Goal: Book appointment/travel/reservation

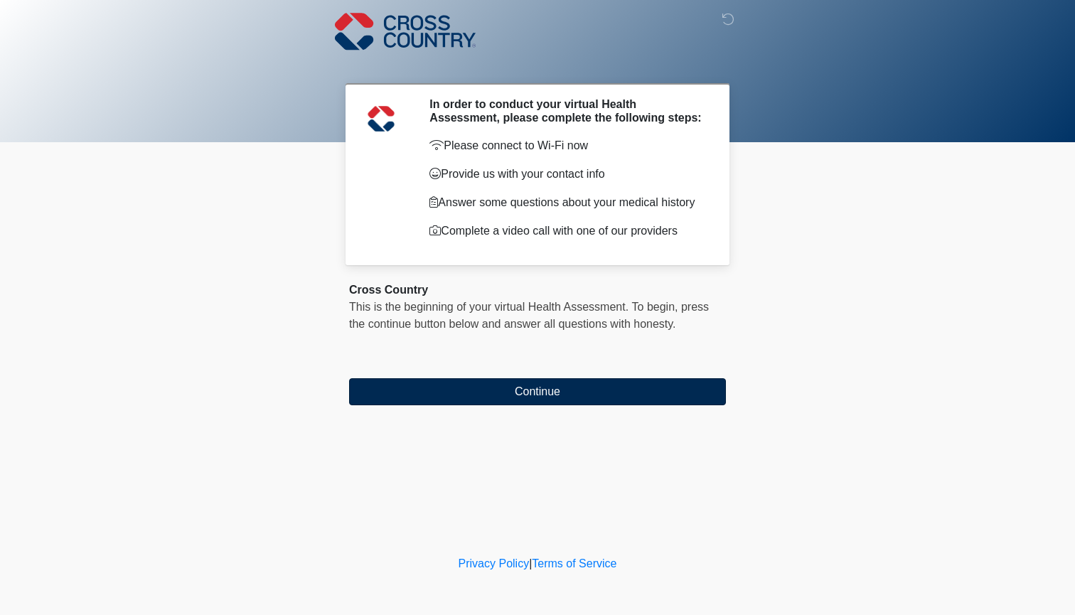
click at [491, 405] on button "Continue" at bounding box center [537, 391] width 377 height 27
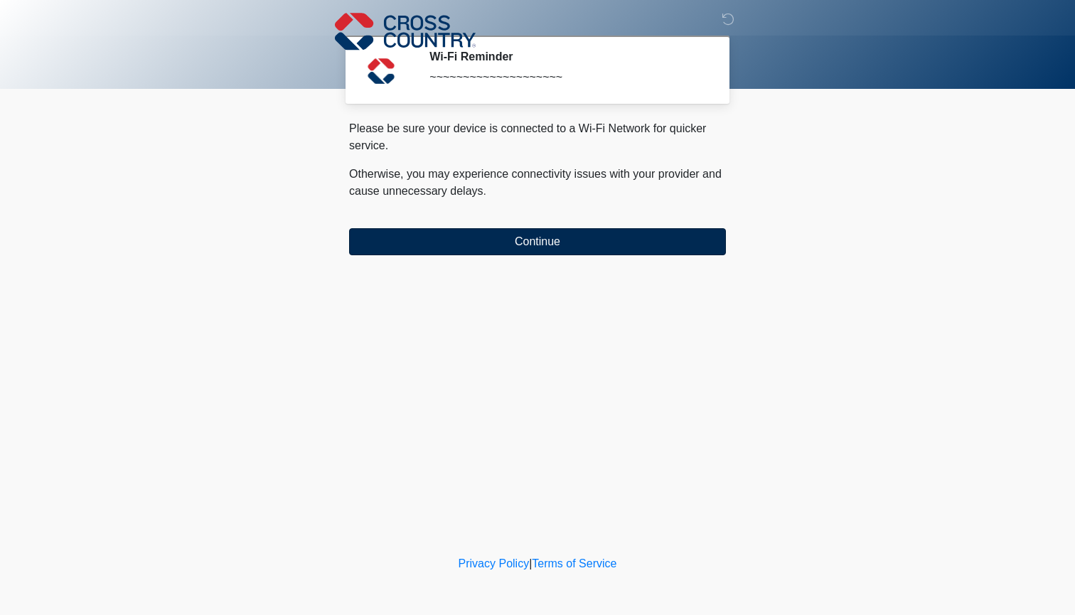
click at [506, 249] on button "Continue" at bounding box center [537, 241] width 377 height 27
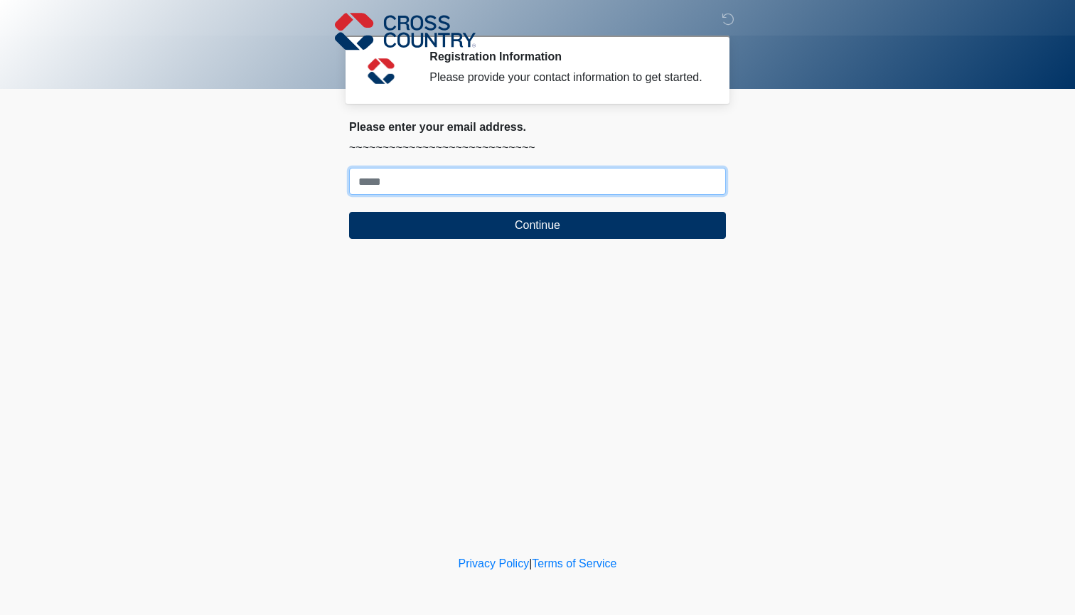
click at [518, 195] on input "Where should we email your response?" at bounding box center [537, 181] width 377 height 27
type input "**********"
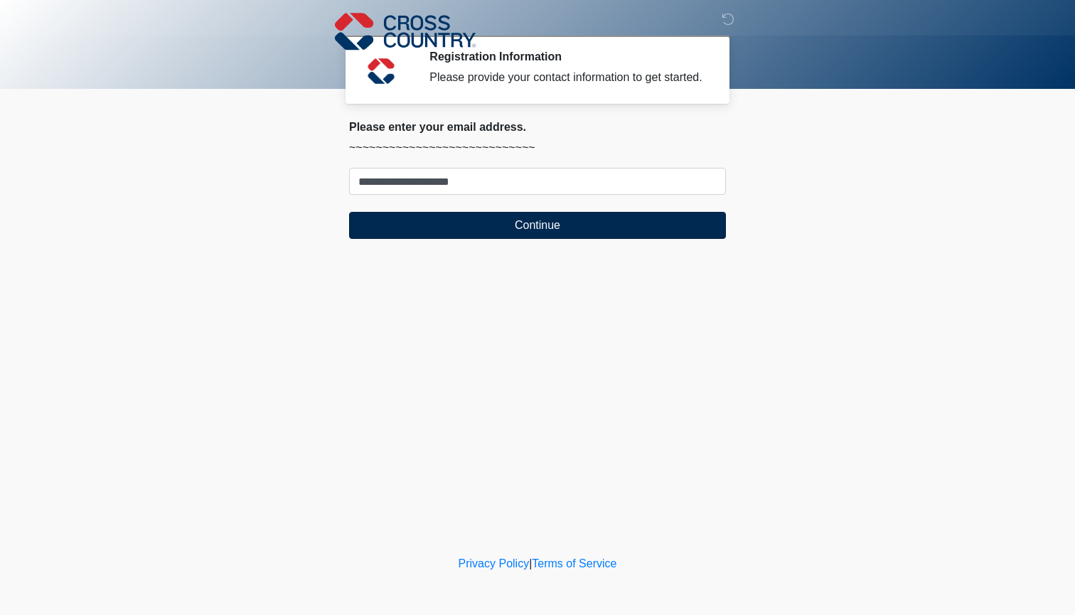
click at [494, 239] on button "Continue" at bounding box center [537, 225] width 377 height 27
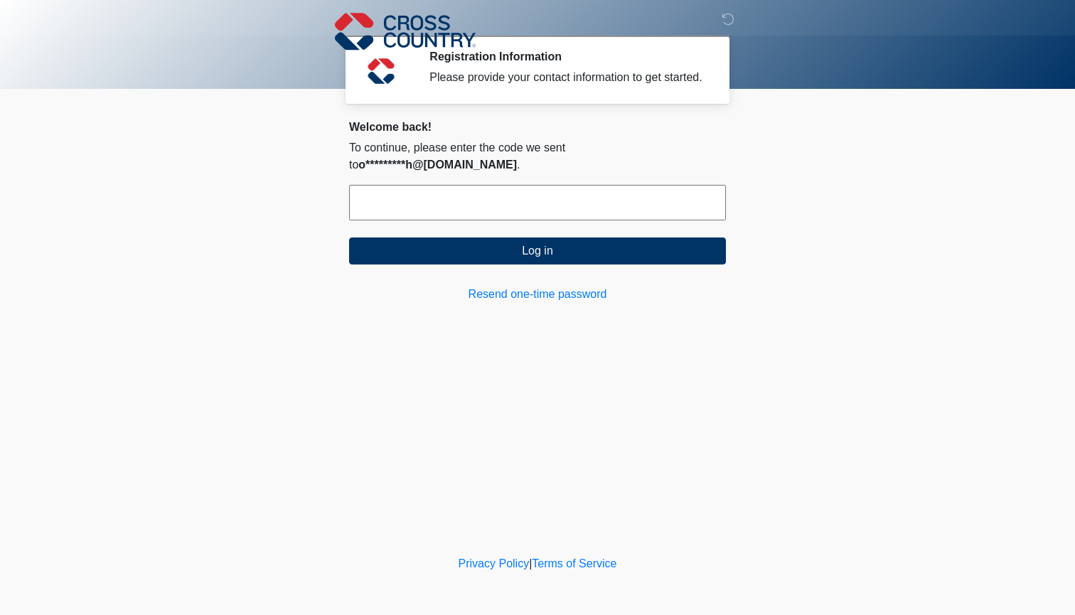
click at [460, 202] on input "text" at bounding box center [537, 203] width 377 height 36
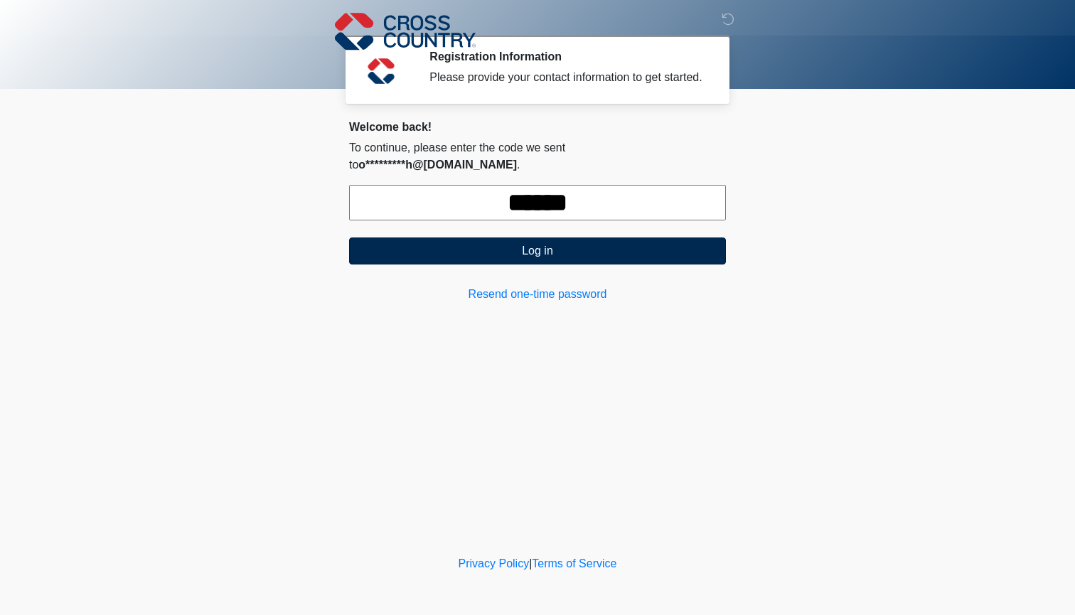
type input "******"
click at [382, 239] on button "Log in" at bounding box center [537, 251] width 377 height 27
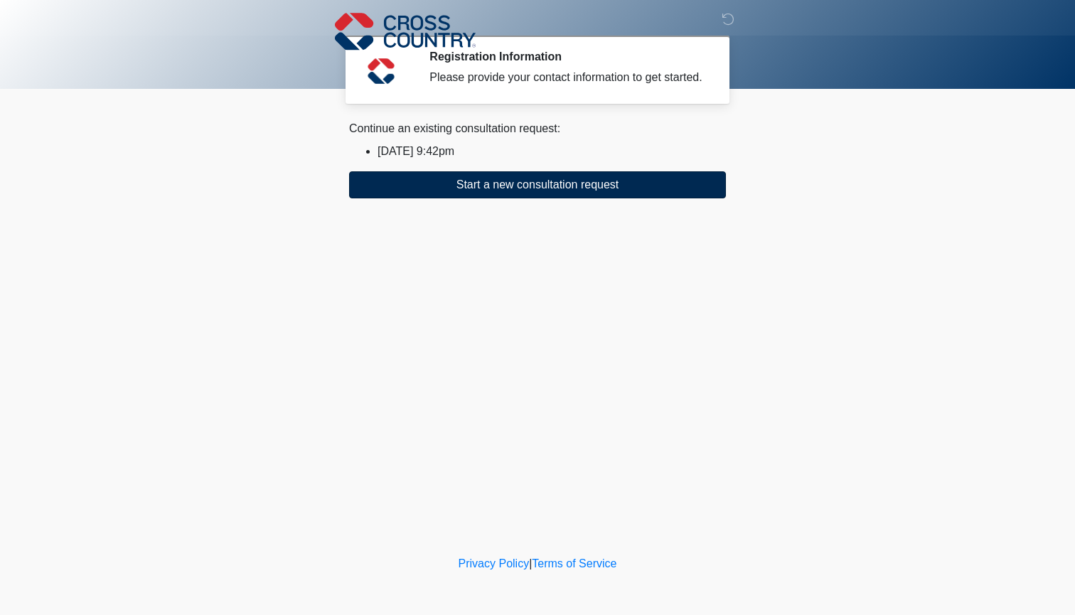
click at [438, 198] on button "Start a new consultation request" at bounding box center [537, 184] width 377 height 27
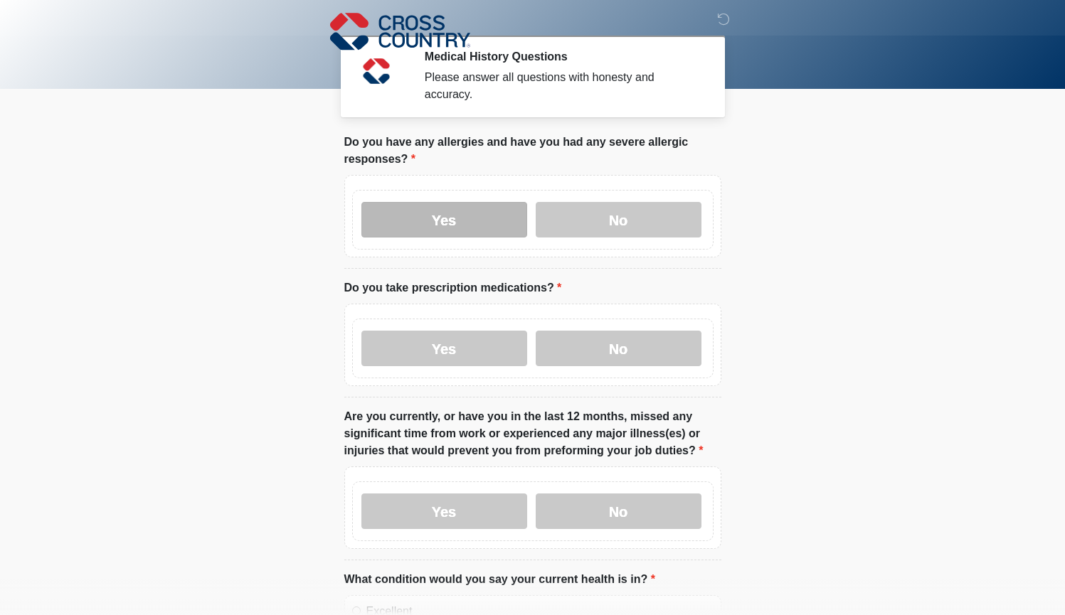
click at [482, 232] on label "Yes" at bounding box center [444, 220] width 166 height 36
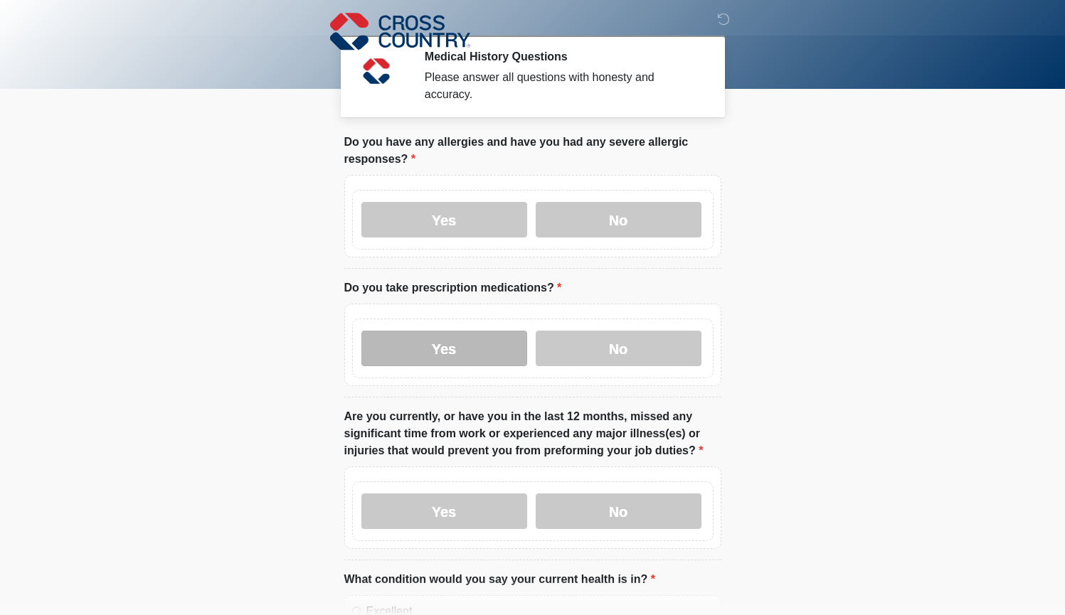
click at [479, 339] on label "Yes" at bounding box center [444, 349] width 166 height 36
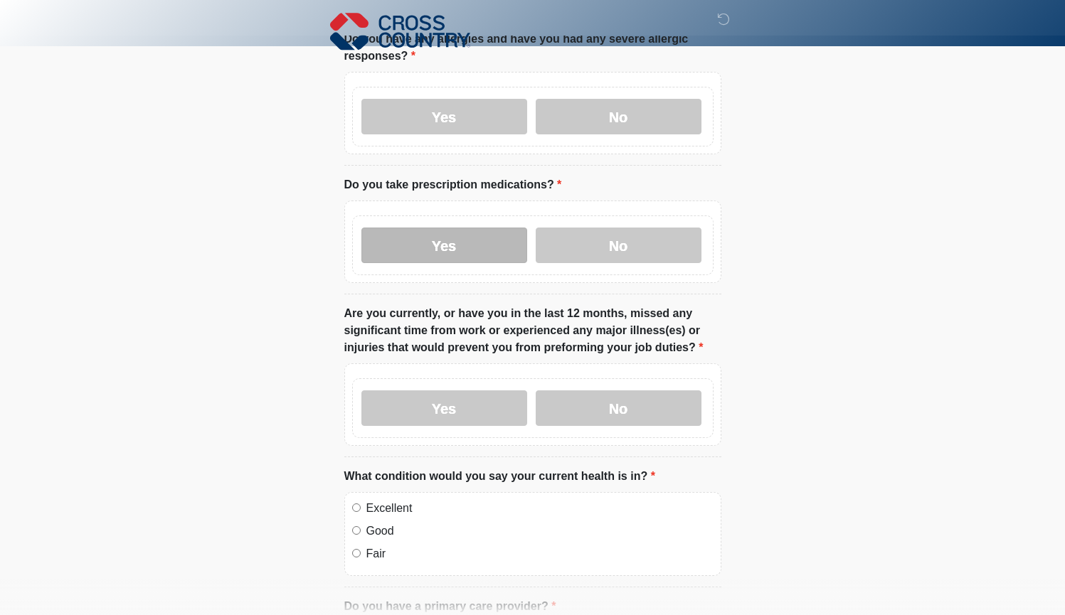
scroll to position [113, 0]
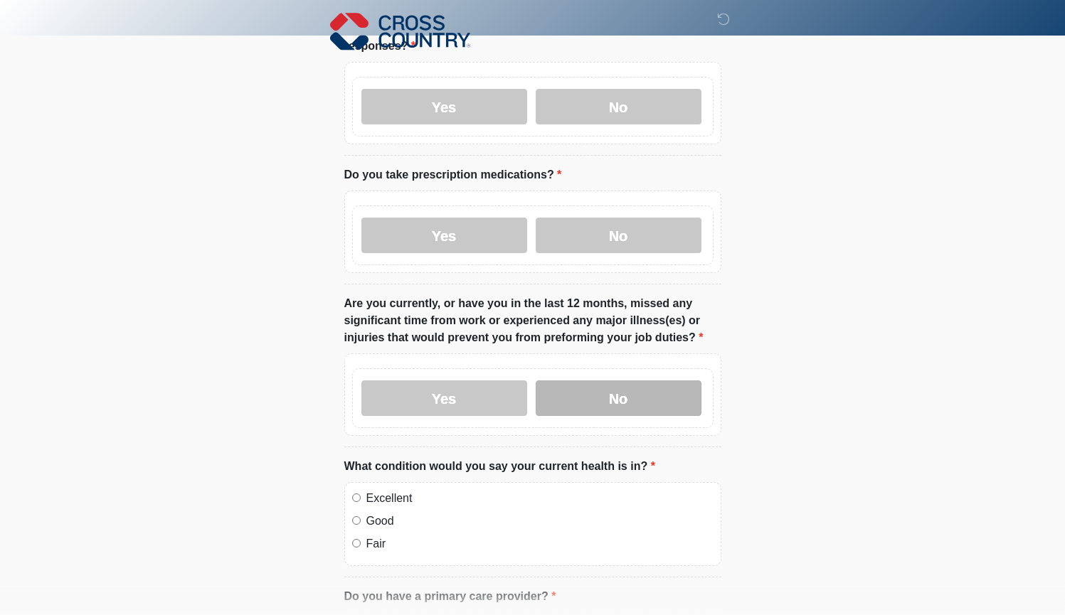
click at [610, 390] on label "No" at bounding box center [619, 399] width 166 height 36
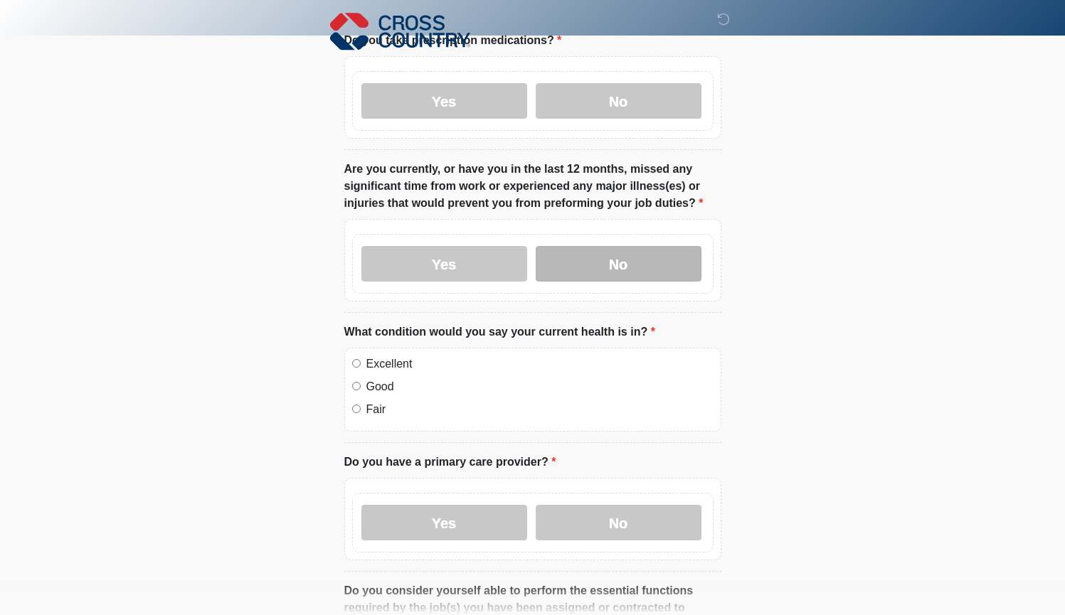
scroll to position [252, 0]
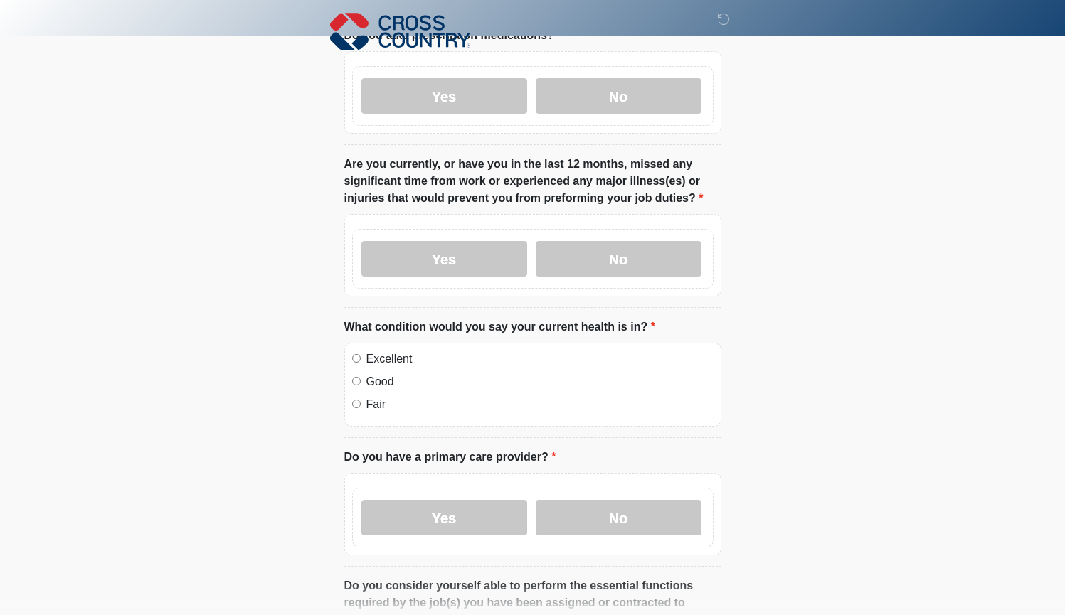
click at [373, 382] on label "Good" at bounding box center [539, 381] width 347 height 17
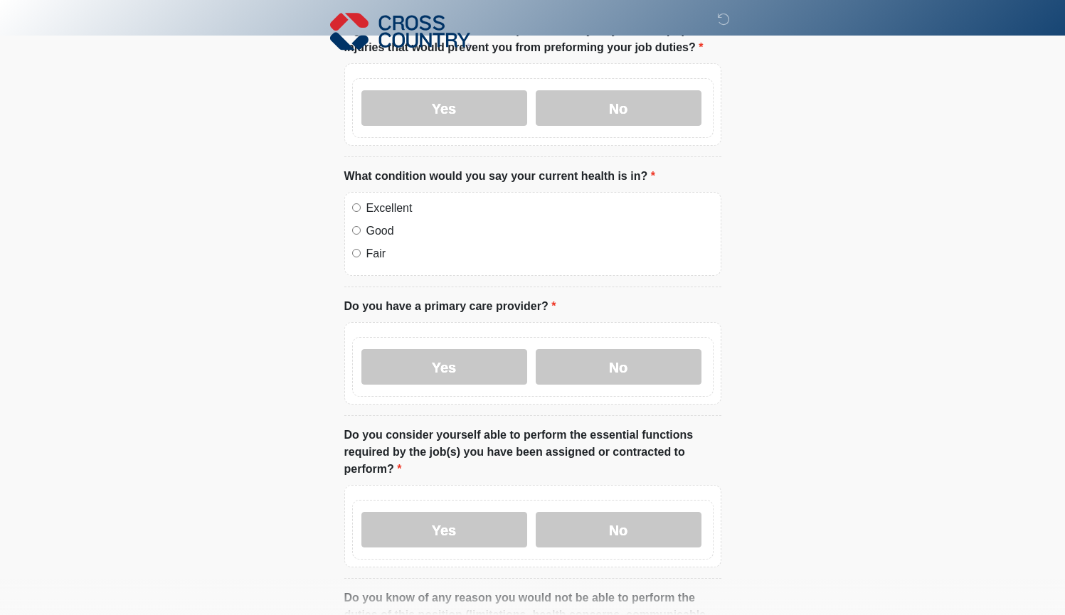
scroll to position [408, 0]
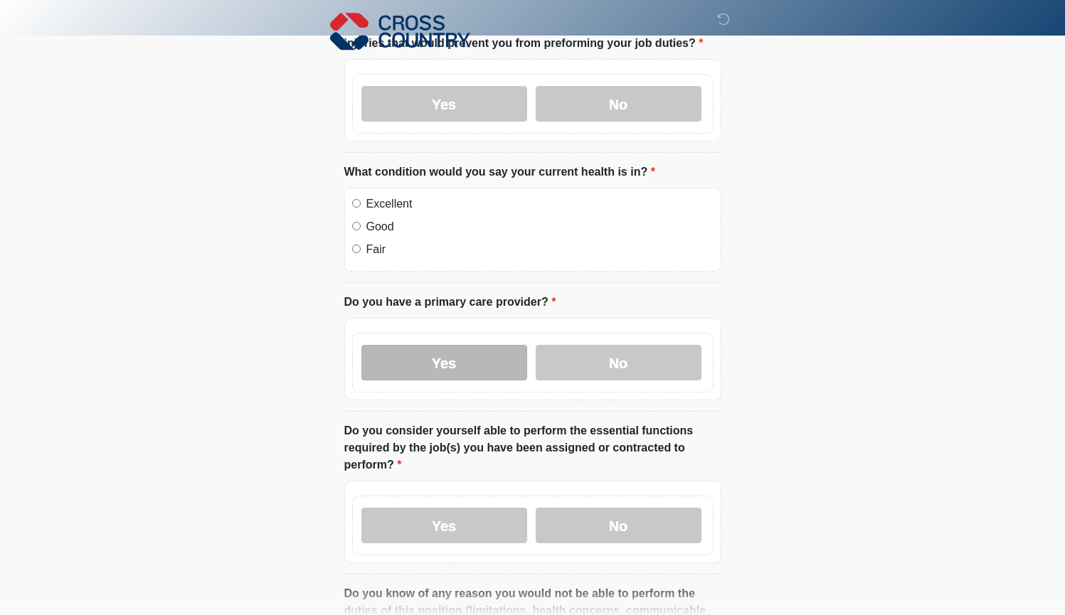
click at [484, 367] on label "Yes" at bounding box center [444, 363] width 166 height 36
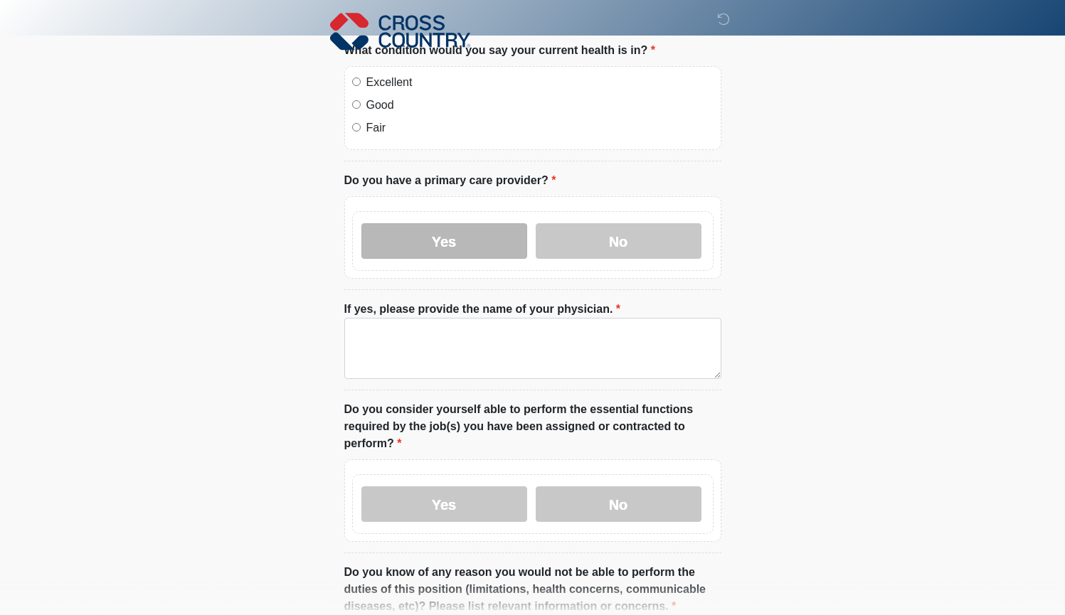
scroll to position [533, 0]
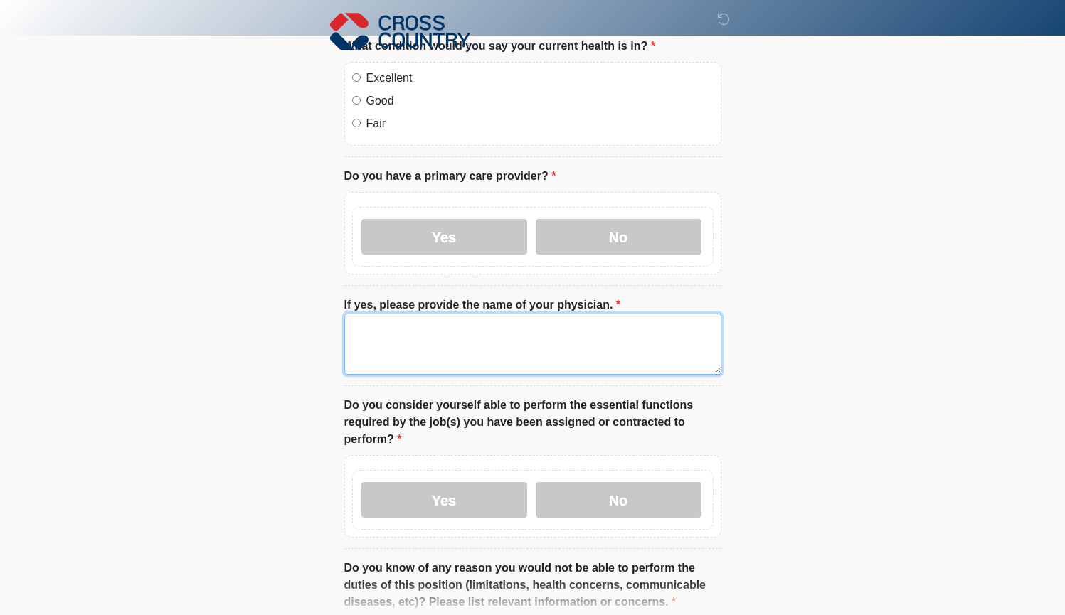
click at [459, 347] on textarea "If yes, please provide the name of your physician." at bounding box center [532, 344] width 377 height 61
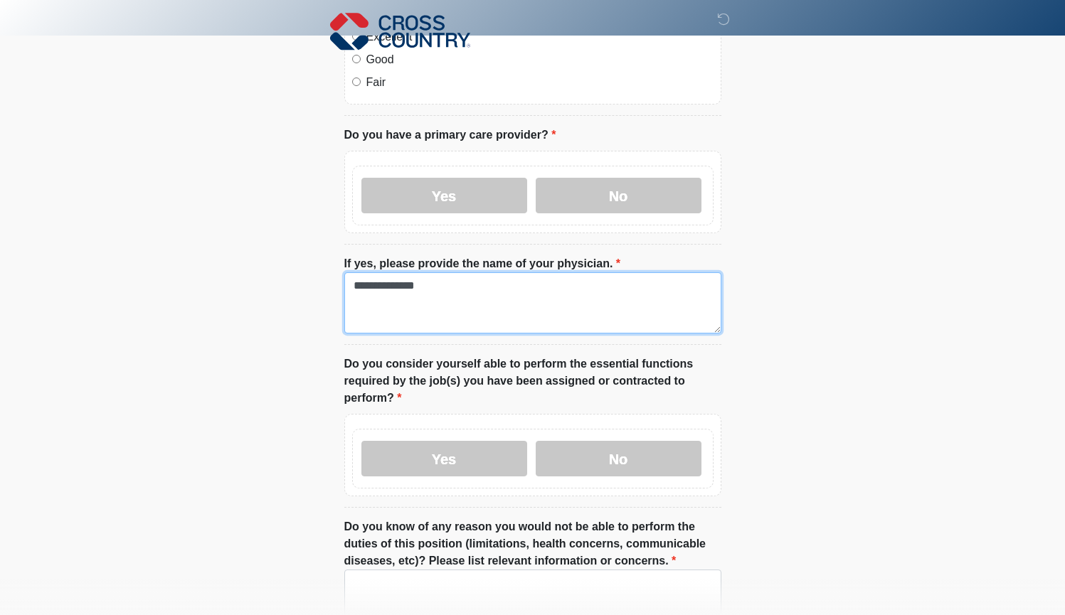
scroll to position [588, 0]
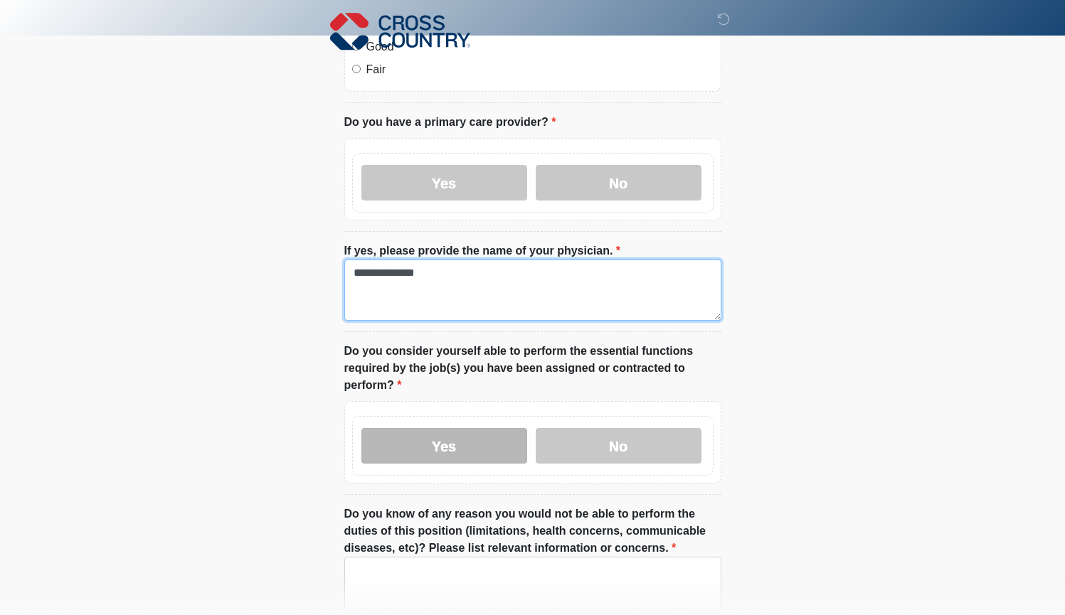
type textarea "**********"
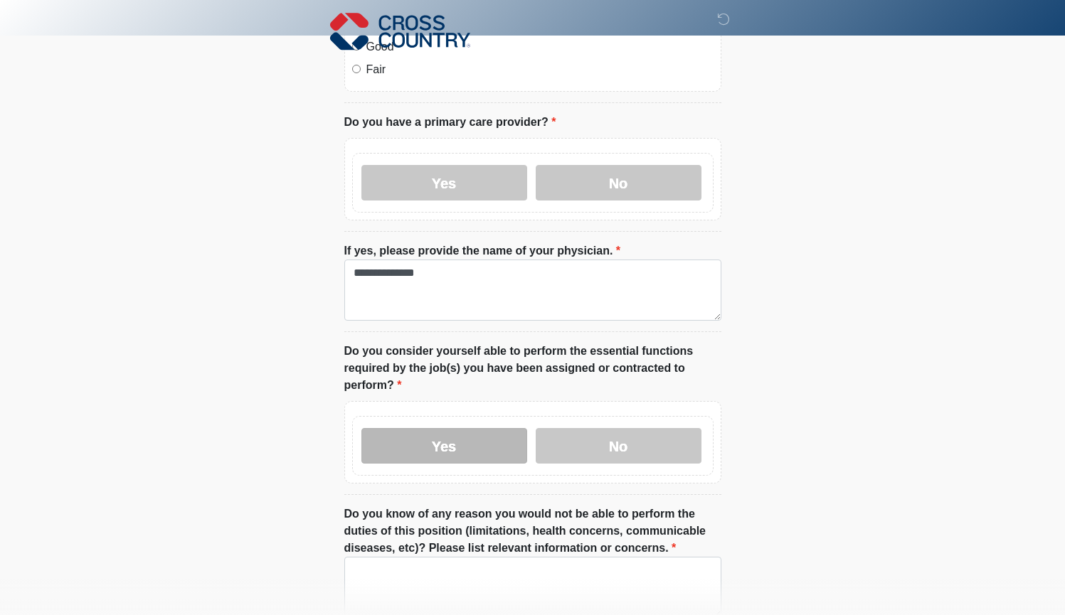
click at [486, 440] on label "Yes" at bounding box center [444, 446] width 166 height 36
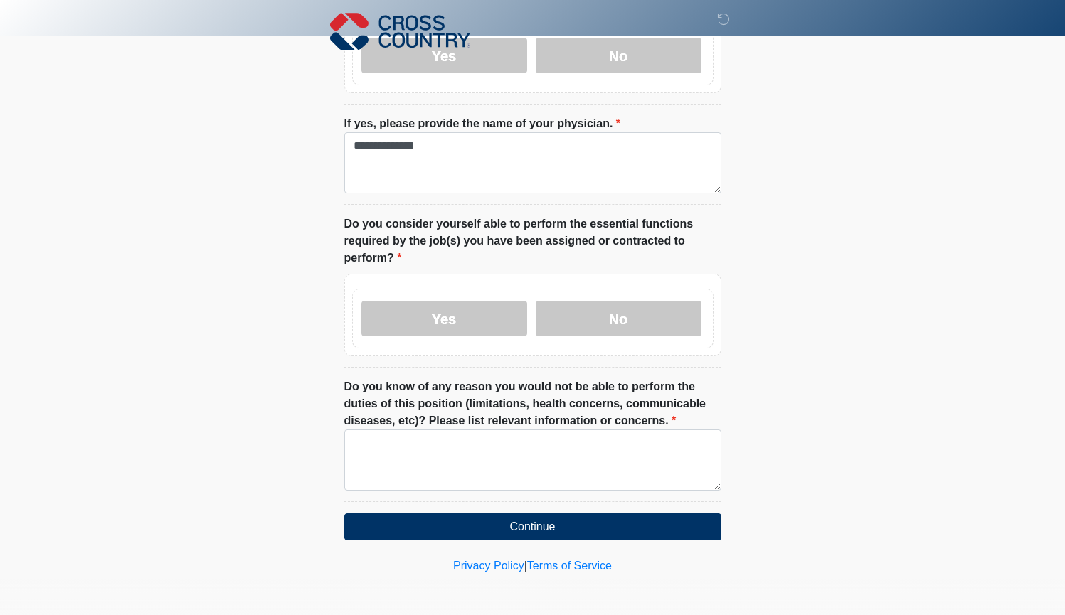
scroll to position [714, 0]
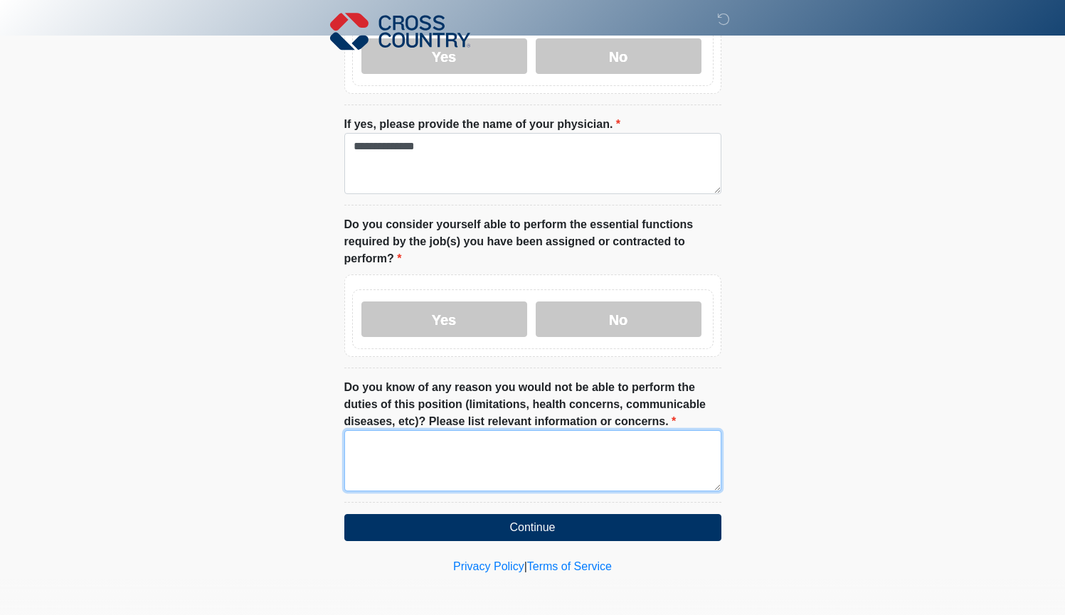
click at [470, 445] on textarea "Do you know of any reason you would not be able to perform the duties of this p…" at bounding box center [532, 460] width 377 height 61
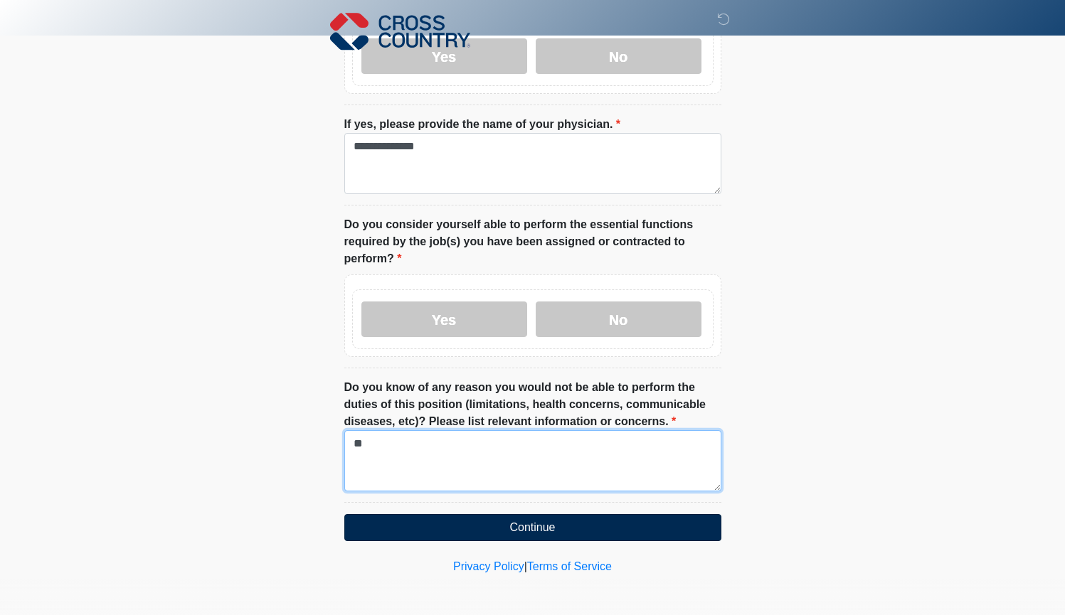
type textarea "**"
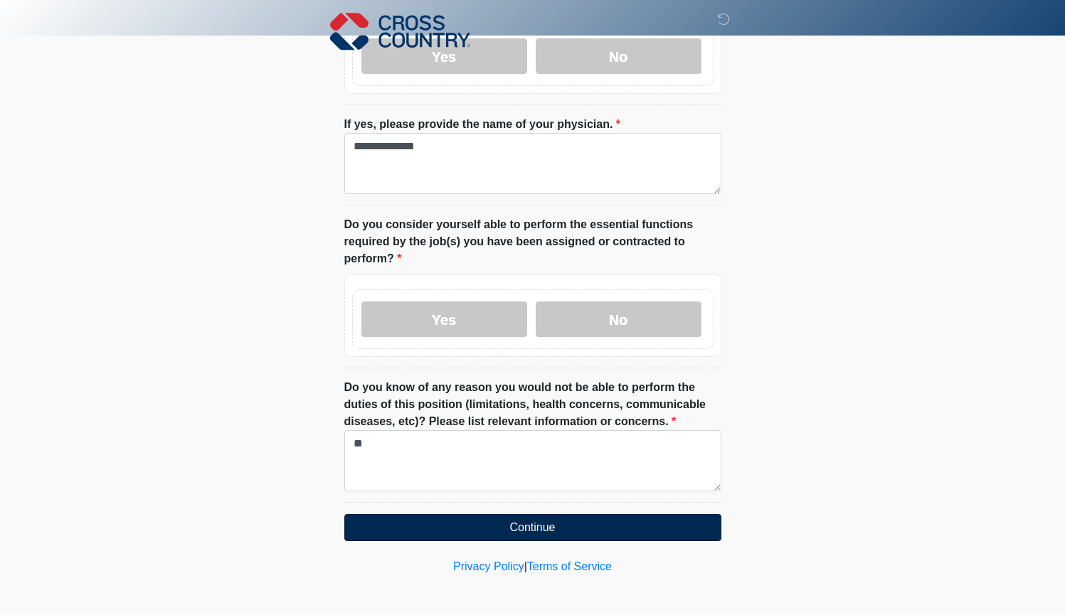
click at [496, 526] on button "Continue" at bounding box center [532, 527] width 377 height 27
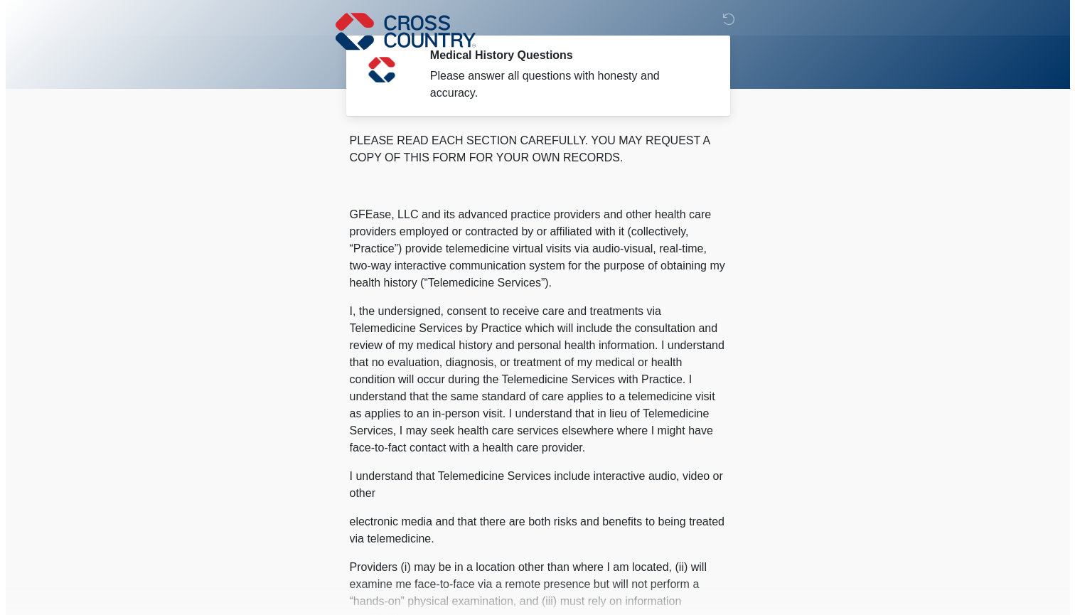
scroll to position [0, 0]
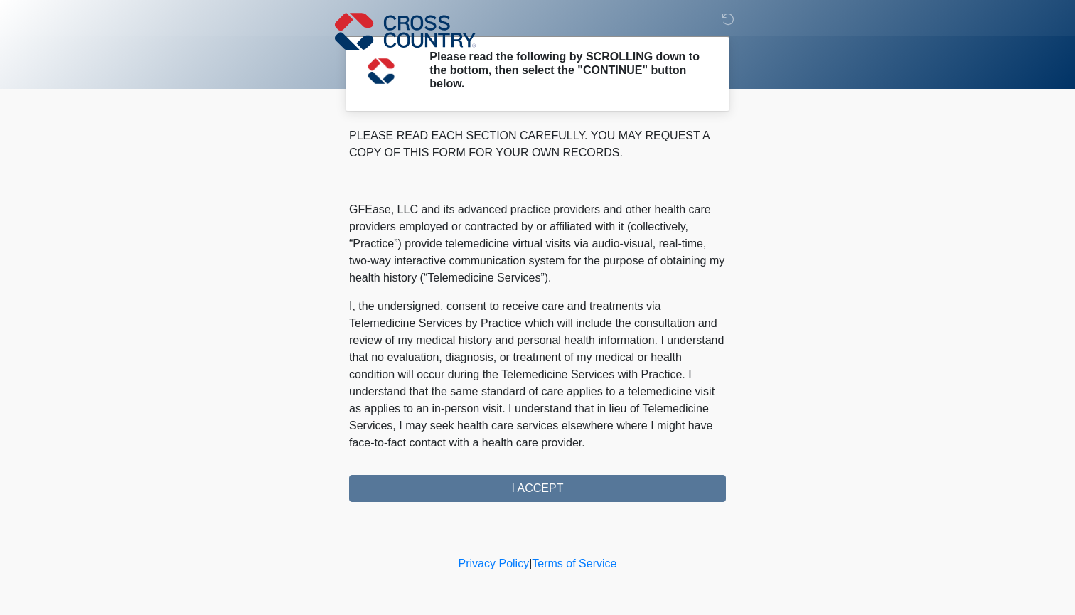
click at [533, 484] on div "PLEASE READ EACH SECTION CAREFULLY. YOU MAY REQUEST A COPY OF THIS FORM FOR YOU…" at bounding box center [537, 314] width 377 height 375
click at [528, 491] on div "PLEASE READ EACH SECTION CAREFULLY. YOU MAY REQUEST A COPY OF THIS FORM FOR YOU…" at bounding box center [537, 314] width 377 height 375
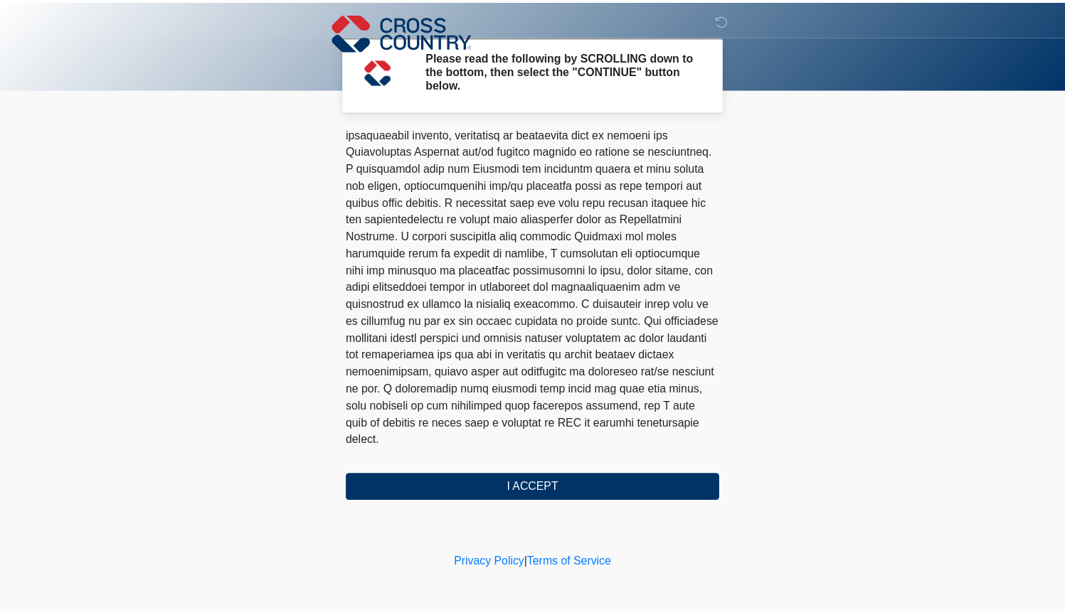
scroll to position [586, 0]
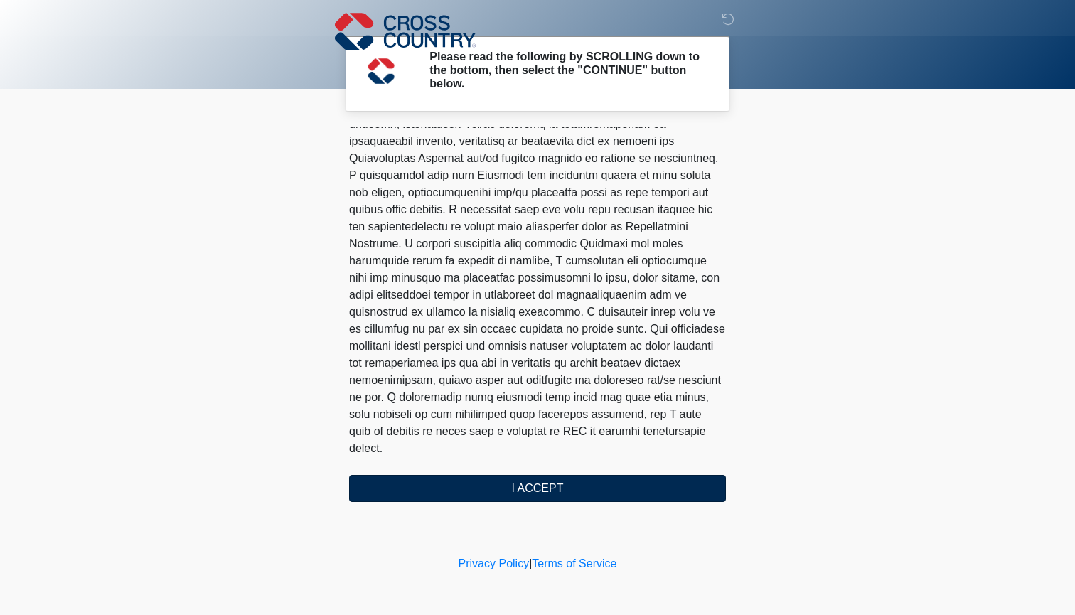
click at [530, 489] on button "I ACCEPT" at bounding box center [537, 488] width 377 height 27
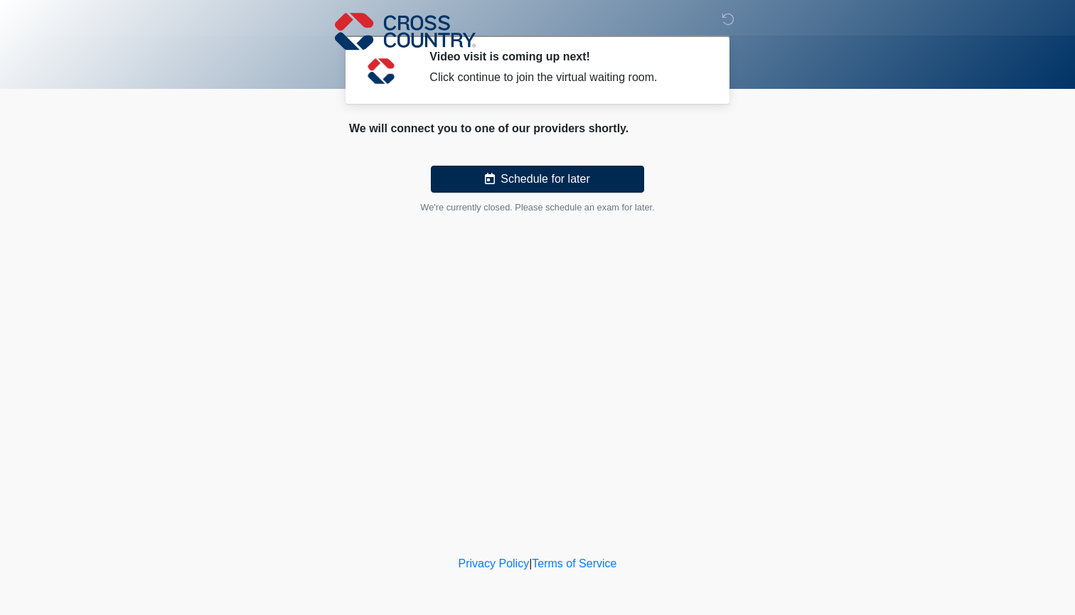
click at [516, 174] on button "Schedule for later" at bounding box center [537, 179] width 213 height 27
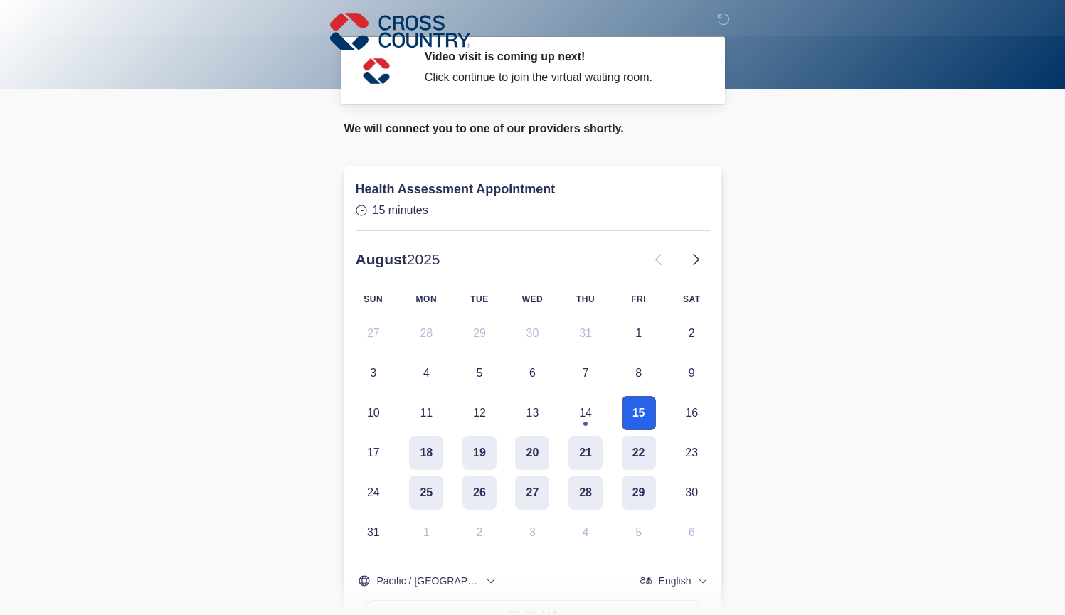
click at [643, 411] on button "15" at bounding box center [639, 413] width 34 height 34
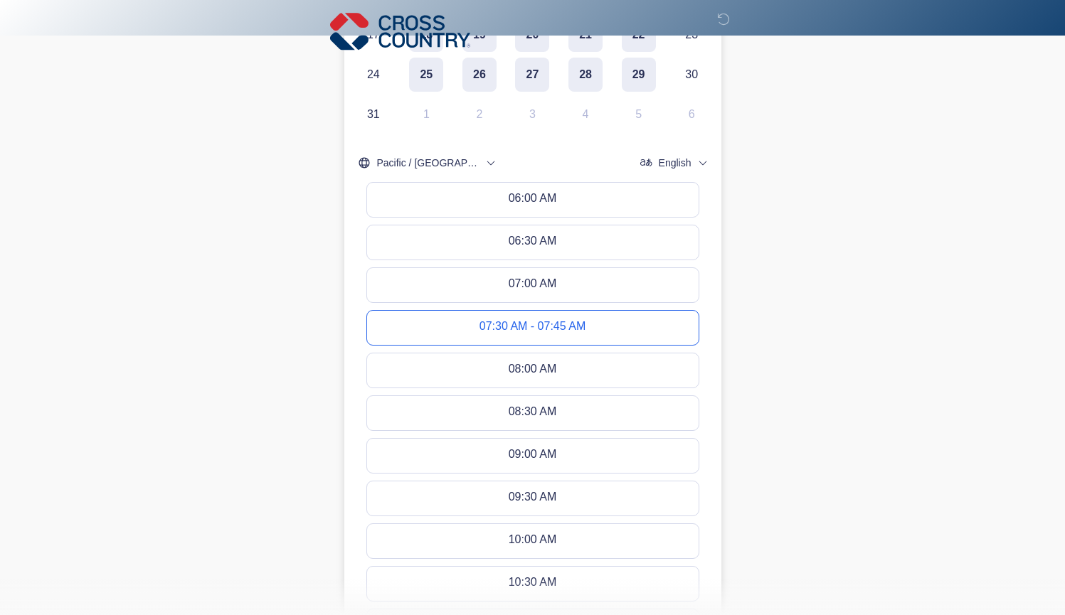
scroll to position [437, 0]
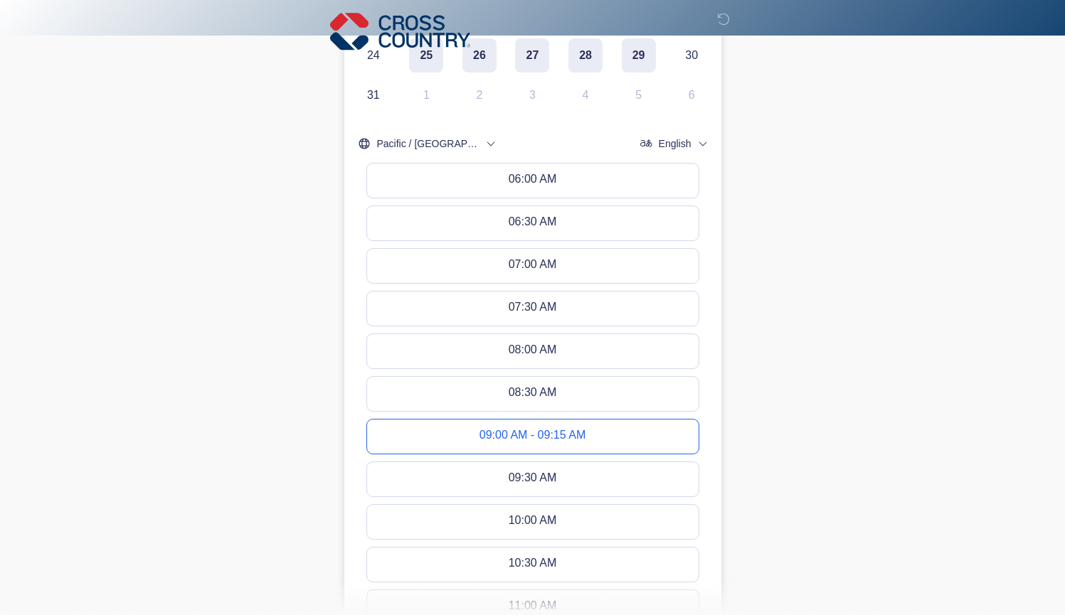
click at [551, 435] on div "09:00 AM - 09:15 AM" at bounding box center [532, 437] width 106 height 16
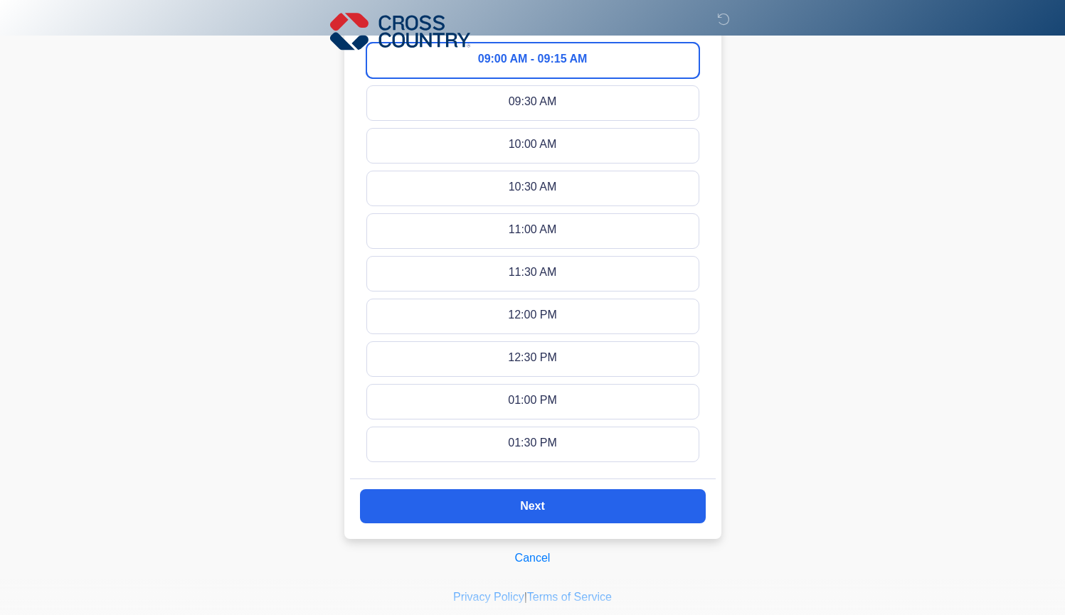
scroll to position [836, 0]
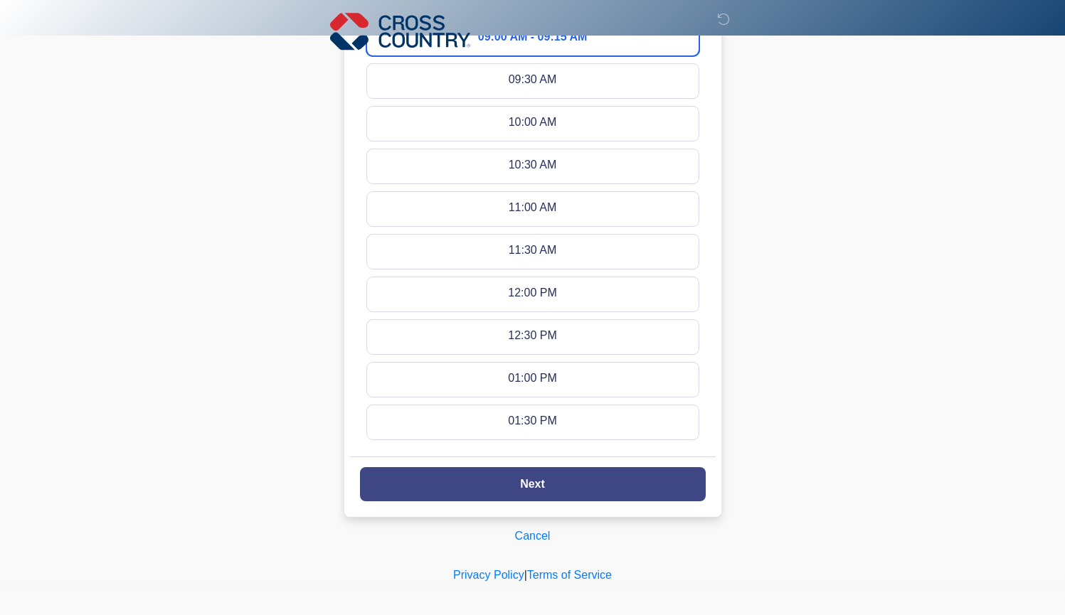
click at [579, 482] on button "Next" at bounding box center [533, 484] width 346 height 34
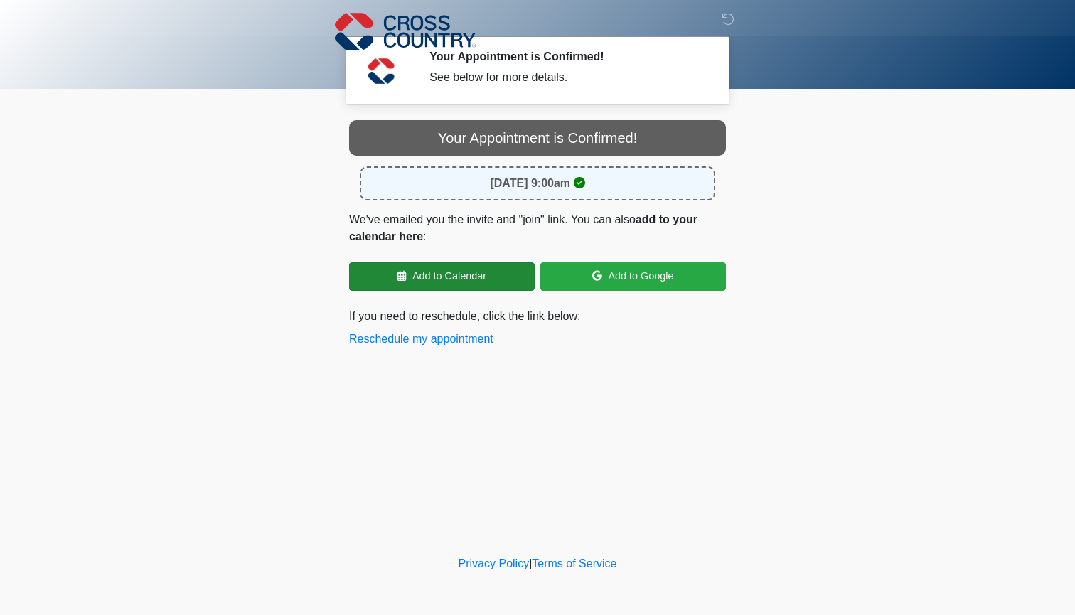
click at [457, 273] on link "Add to Calendar" at bounding box center [442, 276] width 186 height 28
click at [482, 337] on button "Reschedule my appointment" at bounding box center [421, 339] width 144 height 17
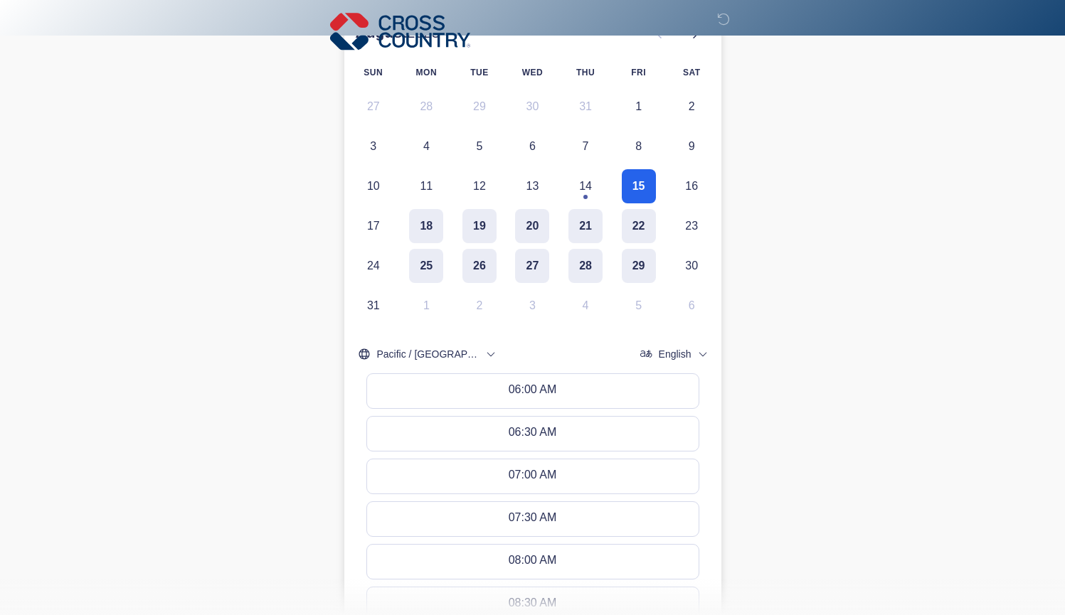
scroll to position [182, 0]
click at [450, 352] on span "Pacific / [GEOGRAPHIC_DATA]" at bounding box center [428, 353] width 102 height 14
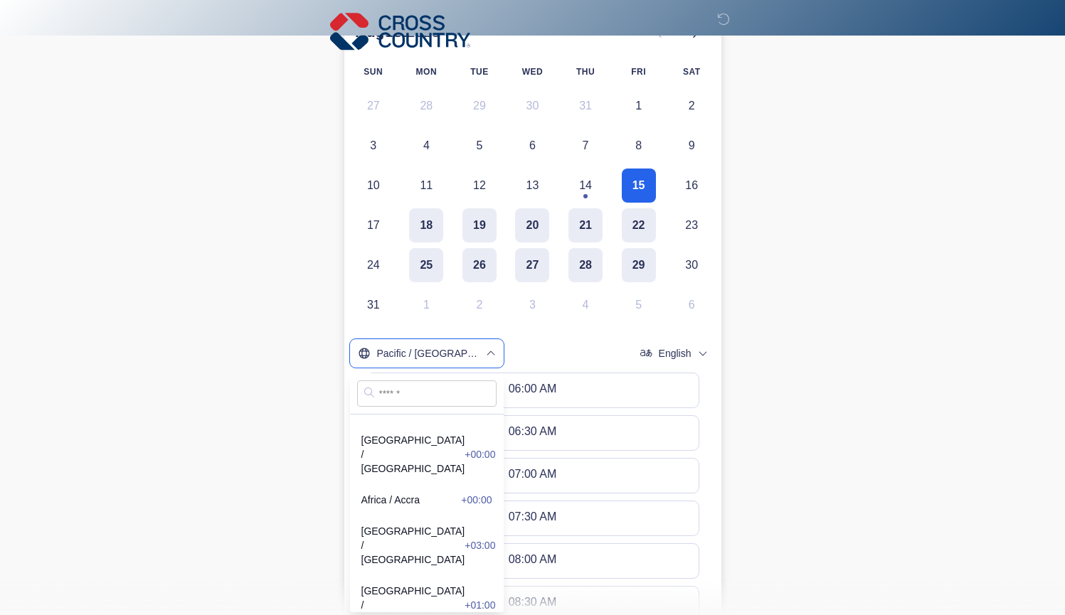
click at [450, 352] on span "Pacific / [GEOGRAPHIC_DATA]" at bounding box center [428, 353] width 102 height 14
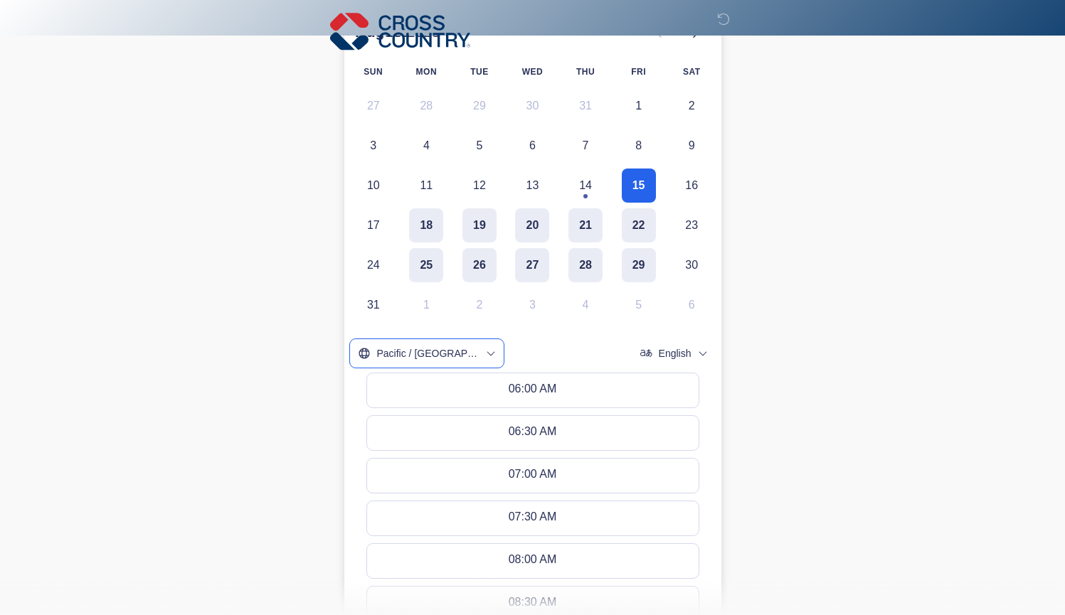
click at [450, 352] on span "Pacific / [GEOGRAPHIC_DATA]" at bounding box center [428, 353] width 102 height 14
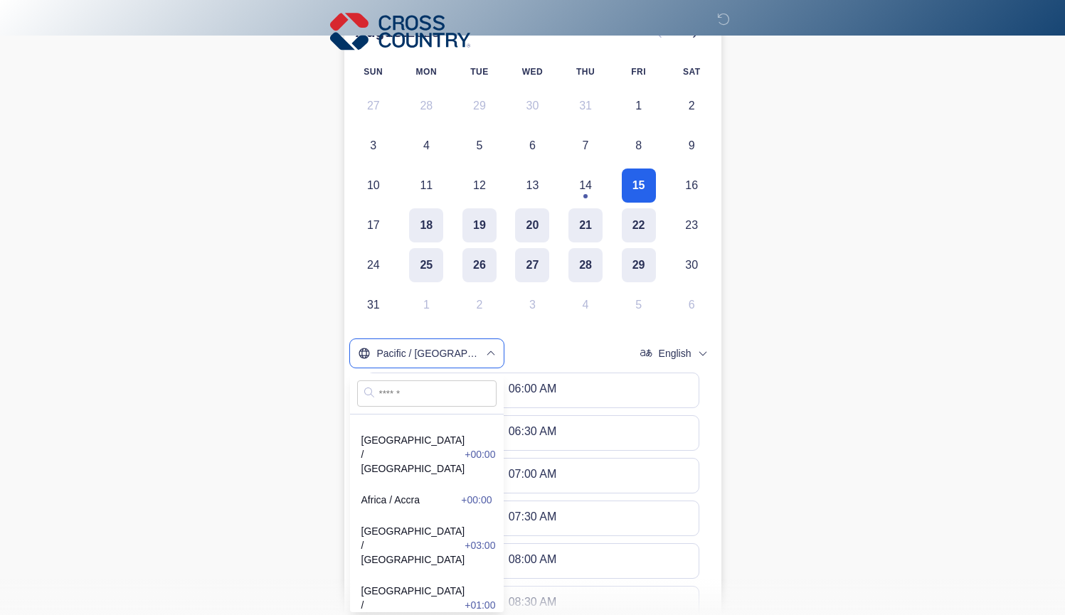
click at [450, 352] on span "Pacific / [GEOGRAPHIC_DATA]" at bounding box center [428, 353] width 102 height 14
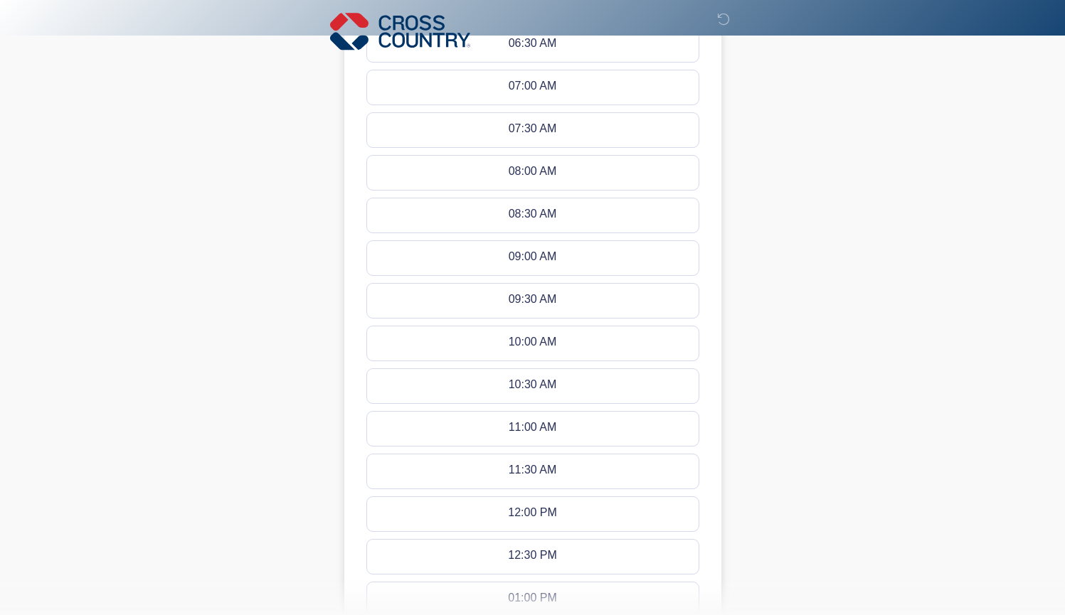
scroll to position [572, 0]
click at [607, 294] on button "09:30 AM - 09:45 AM" at bounding box center [532, 299] width 331 height 34
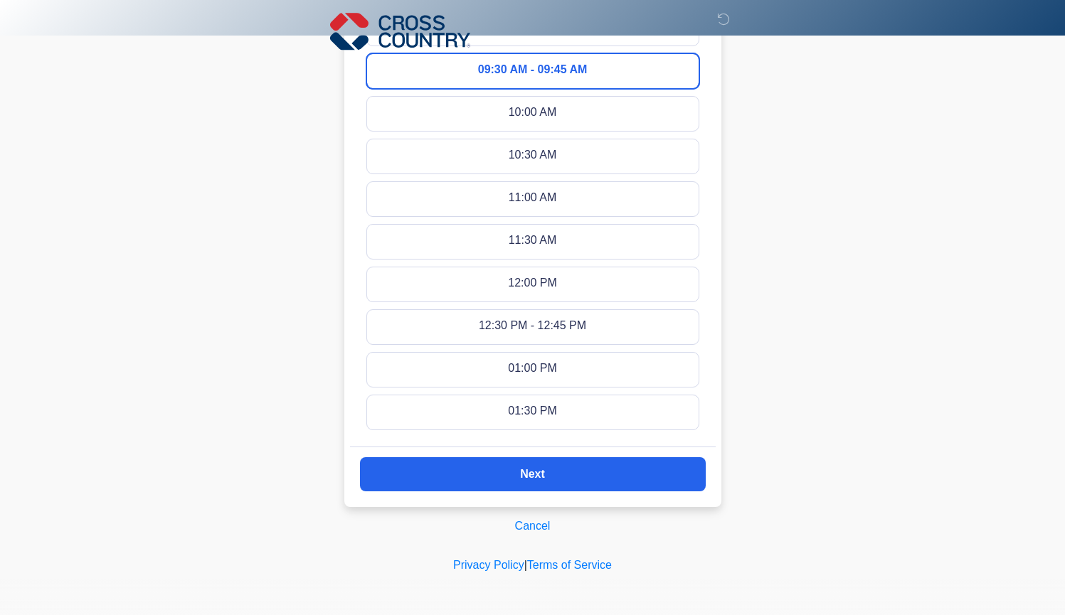
scroll to position [799, 0]
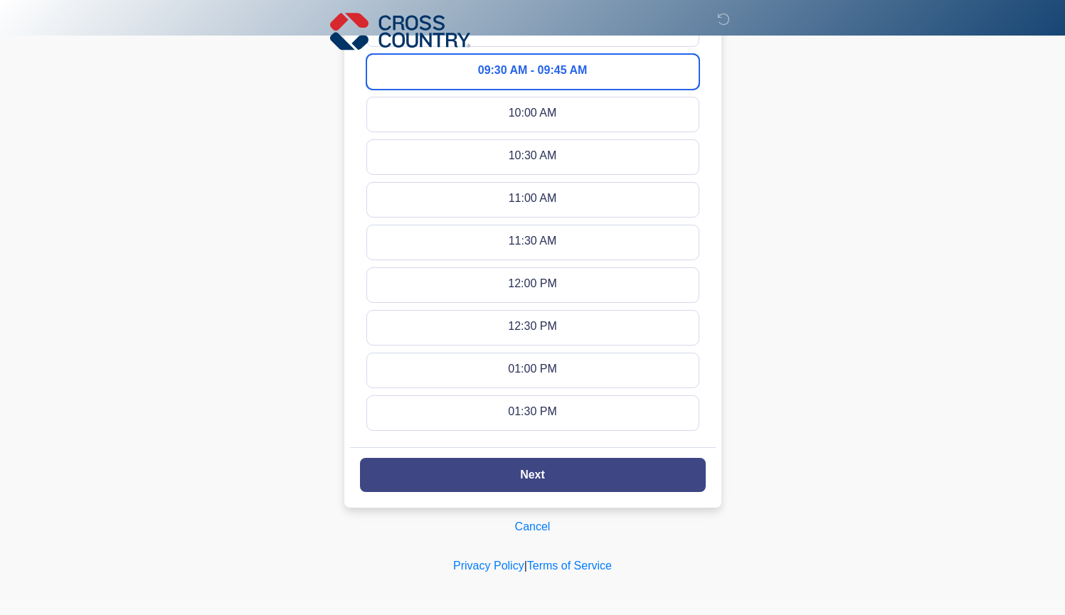
click at [582, 480] on button "Next" at bounding box center [533, 475] width 346 height 34
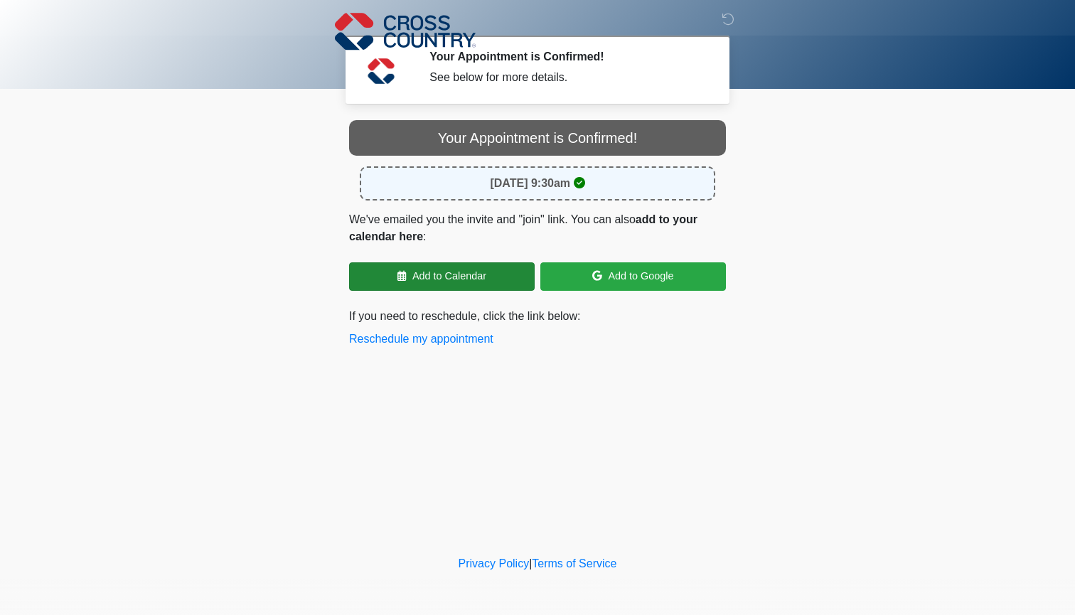
click at [479, 277] on link "Add to Calendar" at bounding box center [442, 276] width 186 height 28
click at [730, 20] on icon at bounding box center [728, 19] width 13 height 13
